Goal: Task Accomplishment & Management: Manage account settings

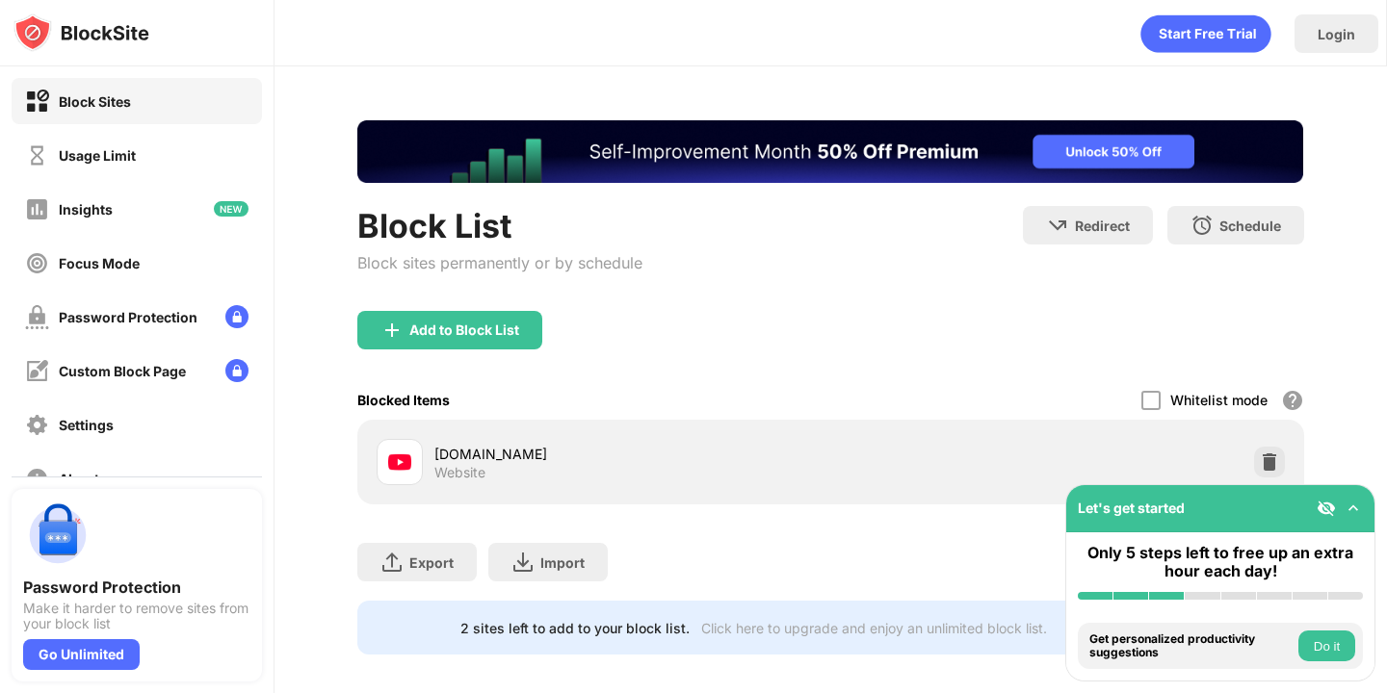
click at [1246, 458] on div "[DOMAIN_NAME] Website" at bounding box center [830, 462] width 923 height 62
click at [1266, 458] on img at bounding box center [1269, 462] width 19 height 19
